Goal: Communication & Community: Answer question/provide support

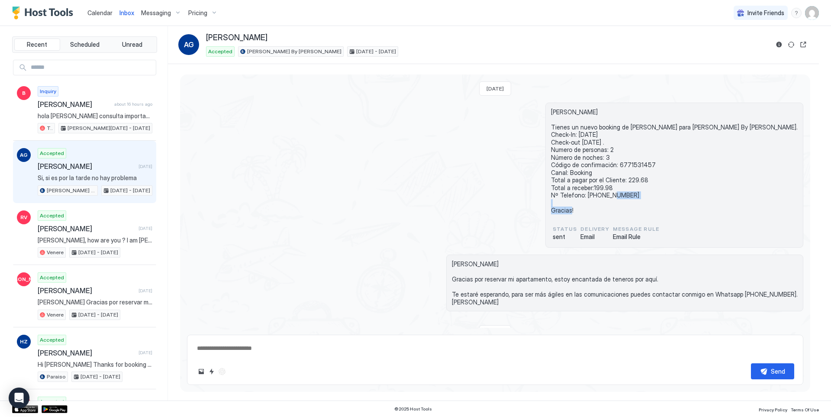
click at [106, 15] on span "Calendar" at bounding box center [99, 12] width 25 height 7
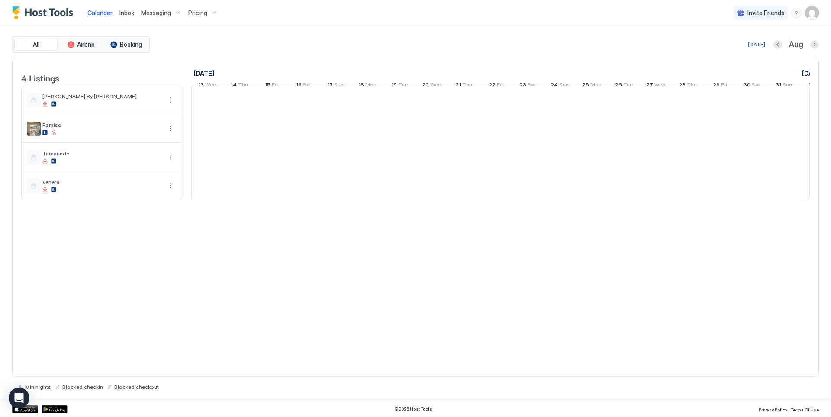
scroll to position [0, 481]
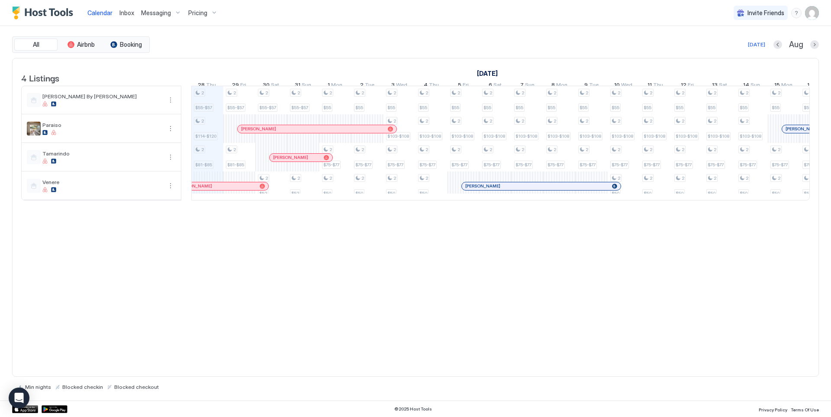
click at [123, 13] on span "Inbox" at bounding box center [126, 12] width 15 height 7
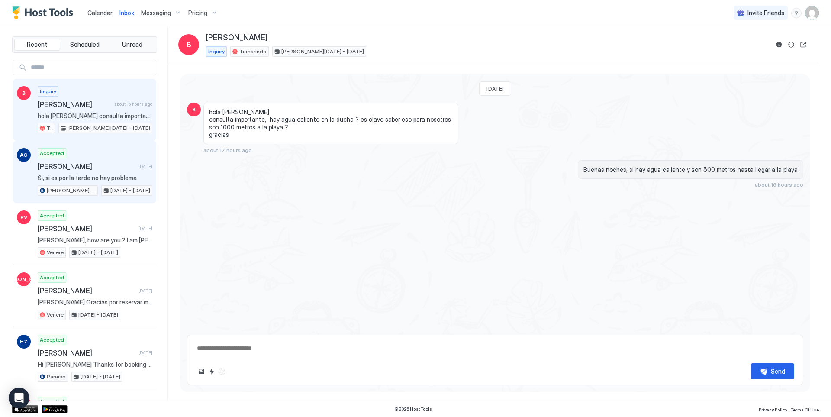
click at [63, 183] on div "Accepted [PERSON_NAME] [DATE] Si, si es por la tarde no hay problema [PERSON_NA…" at bounding box center [95, 172] width 115 height 48
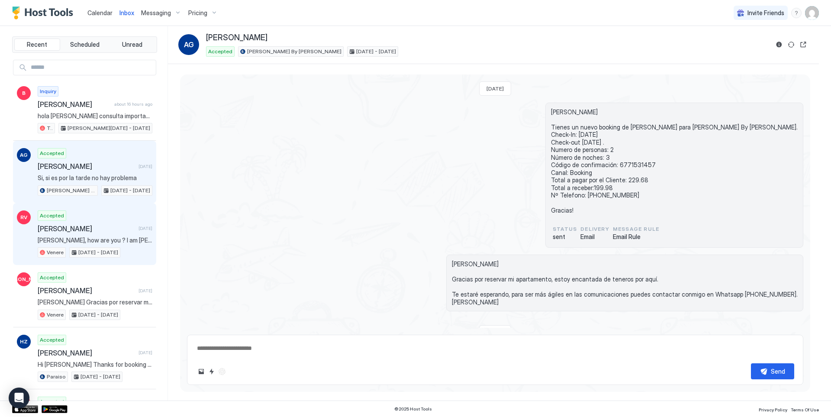
scroll to position [54, 0]
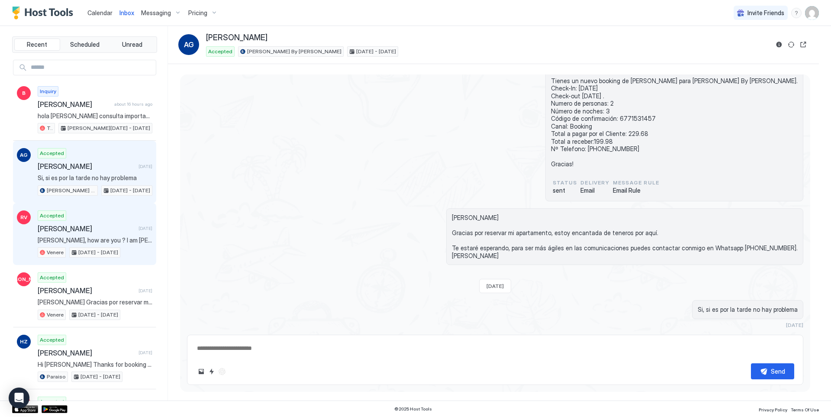
click at [61, 233] on div "Accepted [PERSON_NAME] [DATE] [PERSON_NAME], how are you ? I am [PERSON_NAME] f…" at bounding box center [95, 234] width 115 height 48
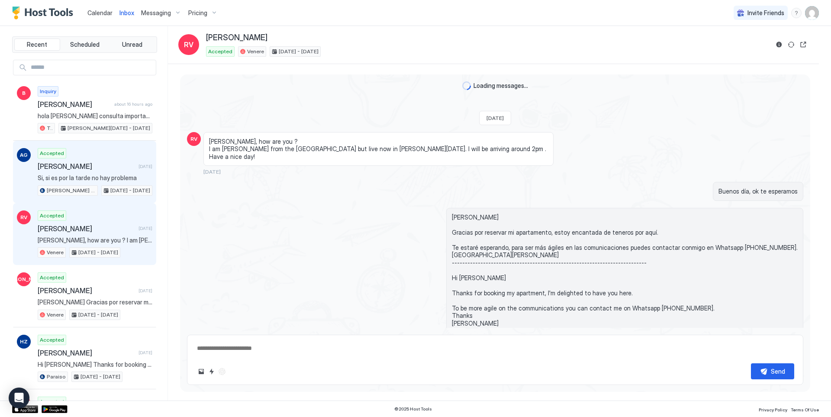
scroll to position [21, 0]
